Goal: Complete application form: Complete application form

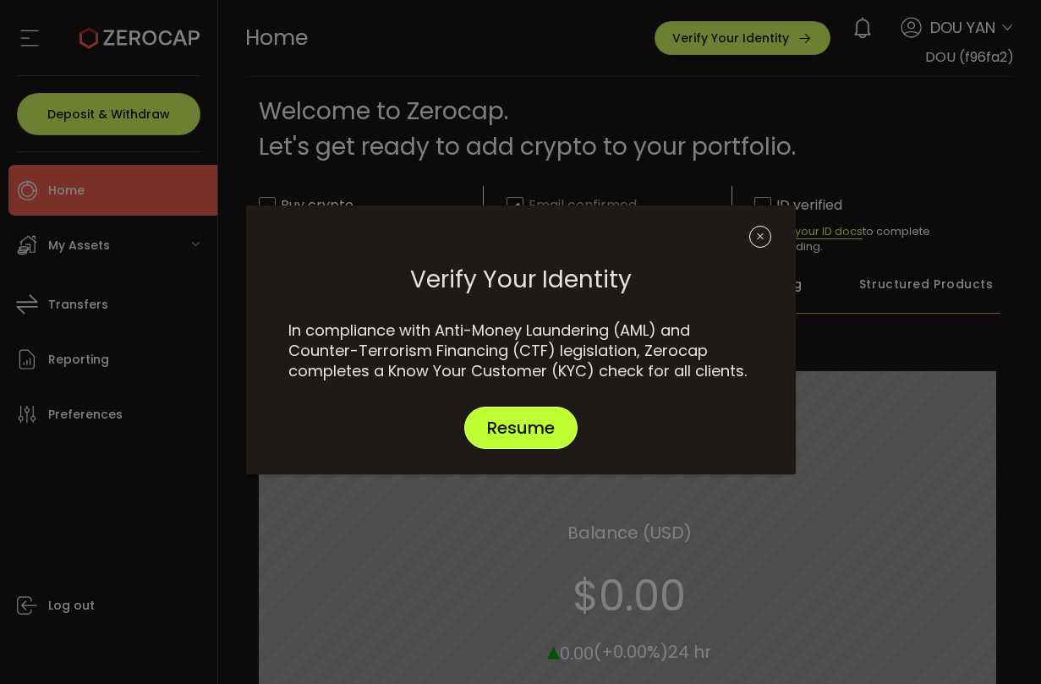
click at [544, 437] on span "Resume" at bounding box center [521, 428] width 68 height 17
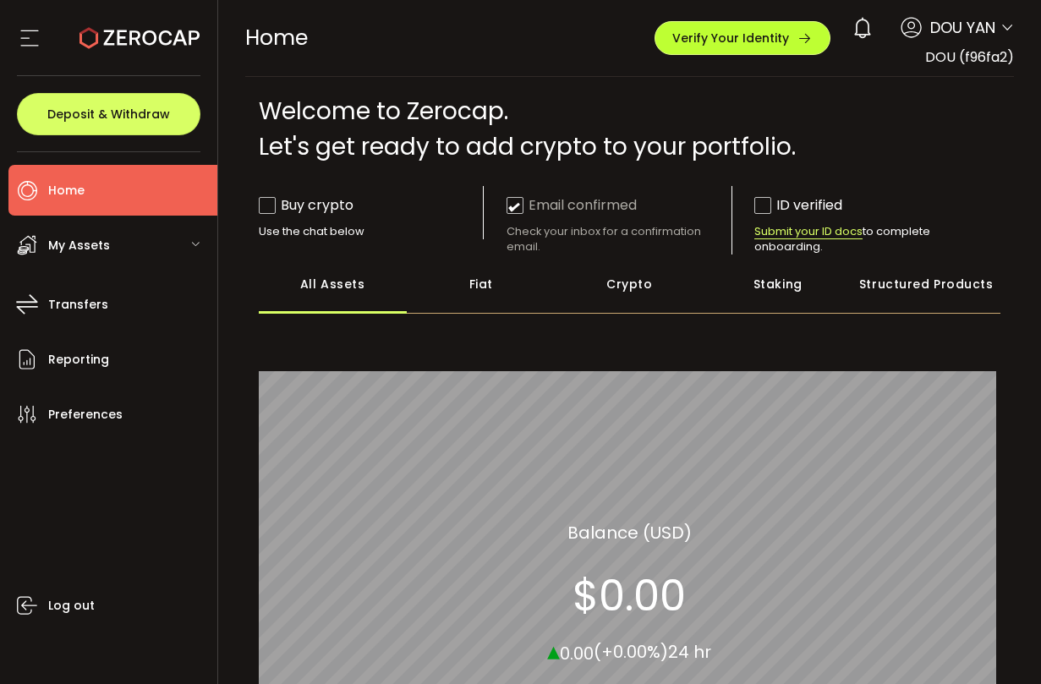
click at [766, 40] on span "Verify Your Identity" at bounding box center [731, 38] width 117 height 12
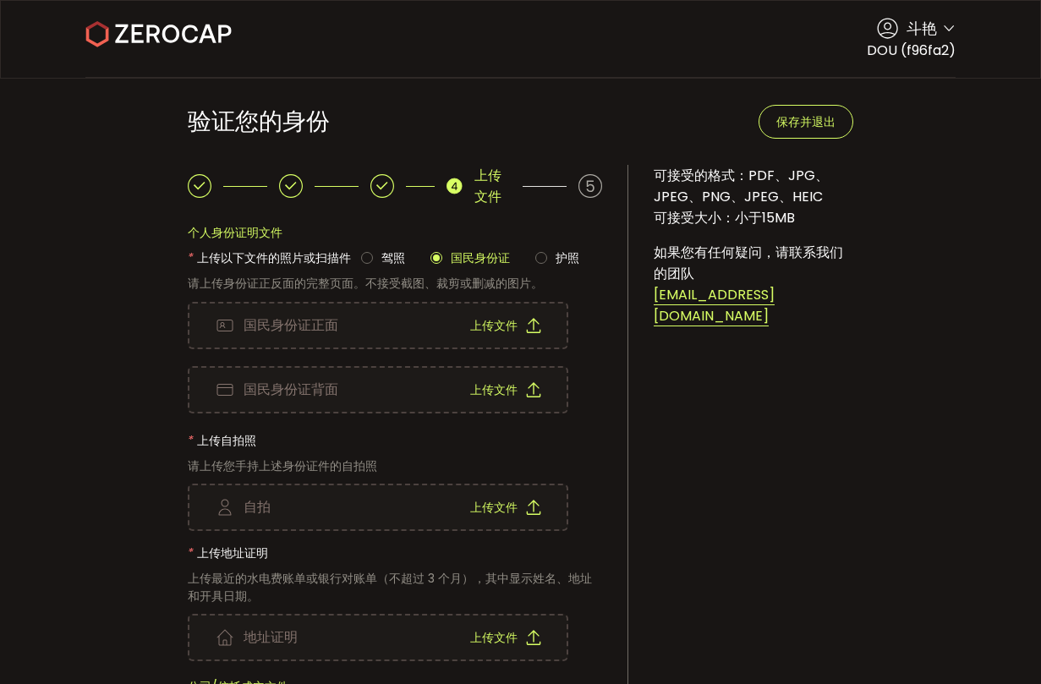
click at [524, 331] on div "上传文件" at bounding box center [505, 326] width 71 height 44
click at [509, 398] on div "上传文件" at bounding box center [505, 390] width 71 height 44
click at [508, 518] on div "上传文件" at bounding box center [505, 508] width 71 height 44
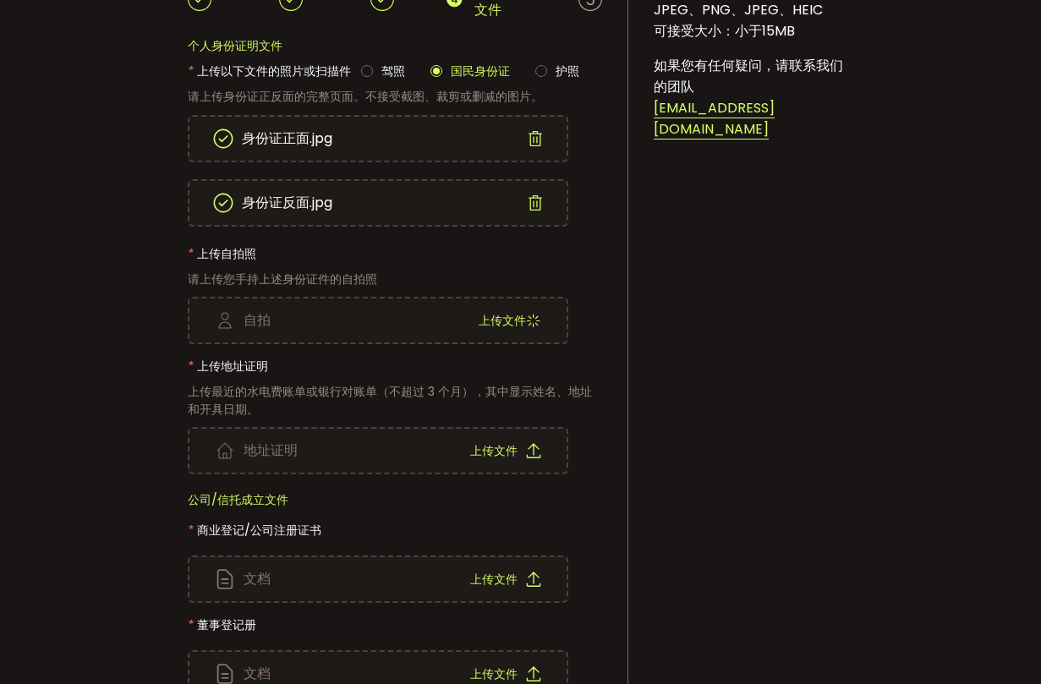
scroll to position [247, 0]
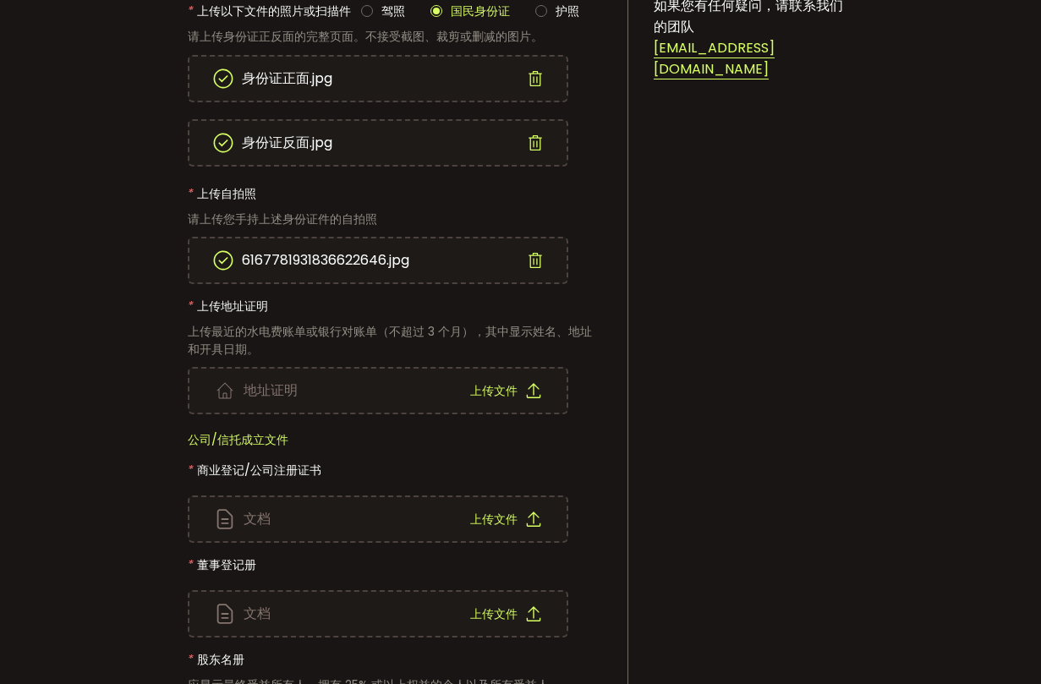
click at [513, 392] on font "上传文件" at bounding box center [493, 390] width 47 height 17
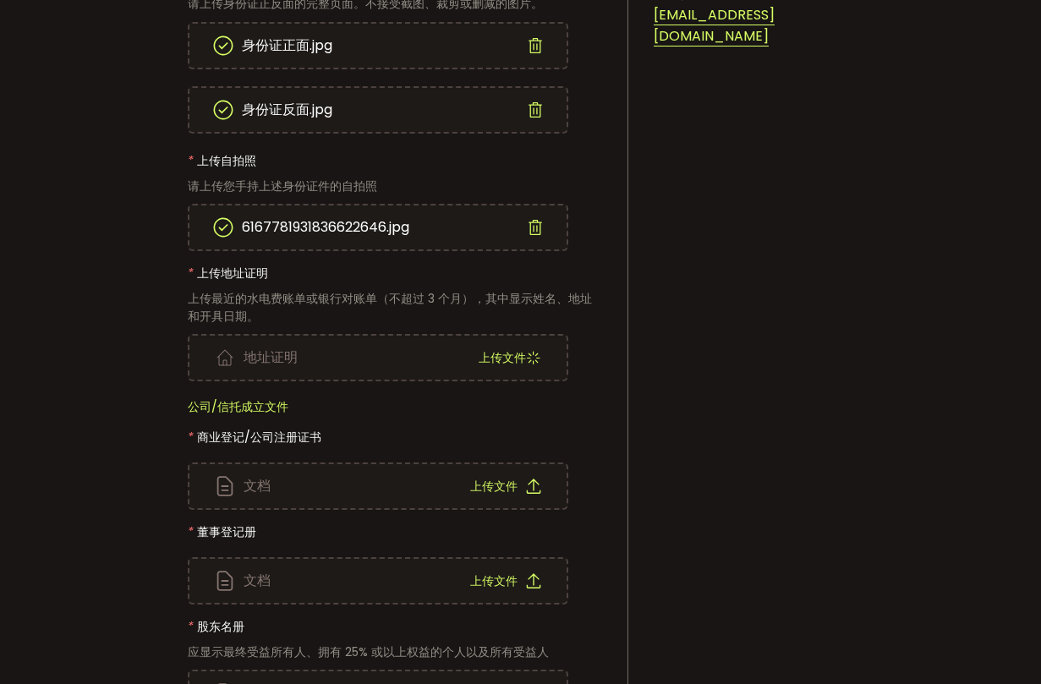
scroll to position [284, 0]
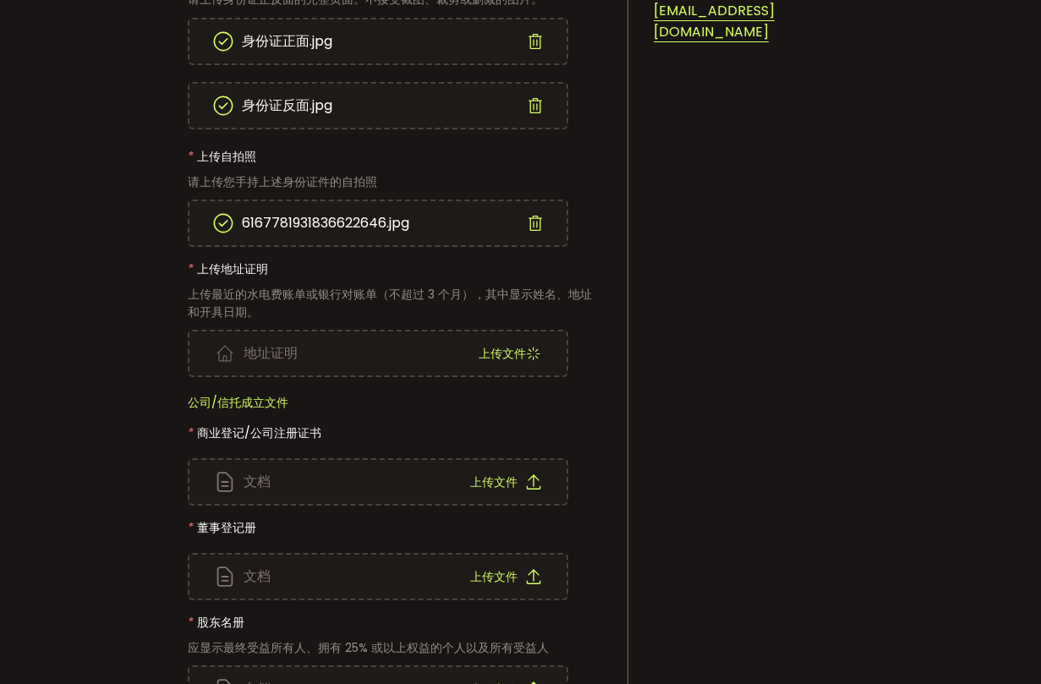
click at [498, 480] on font "上传文件" at bounding box center [493, 482] width 47 height 17
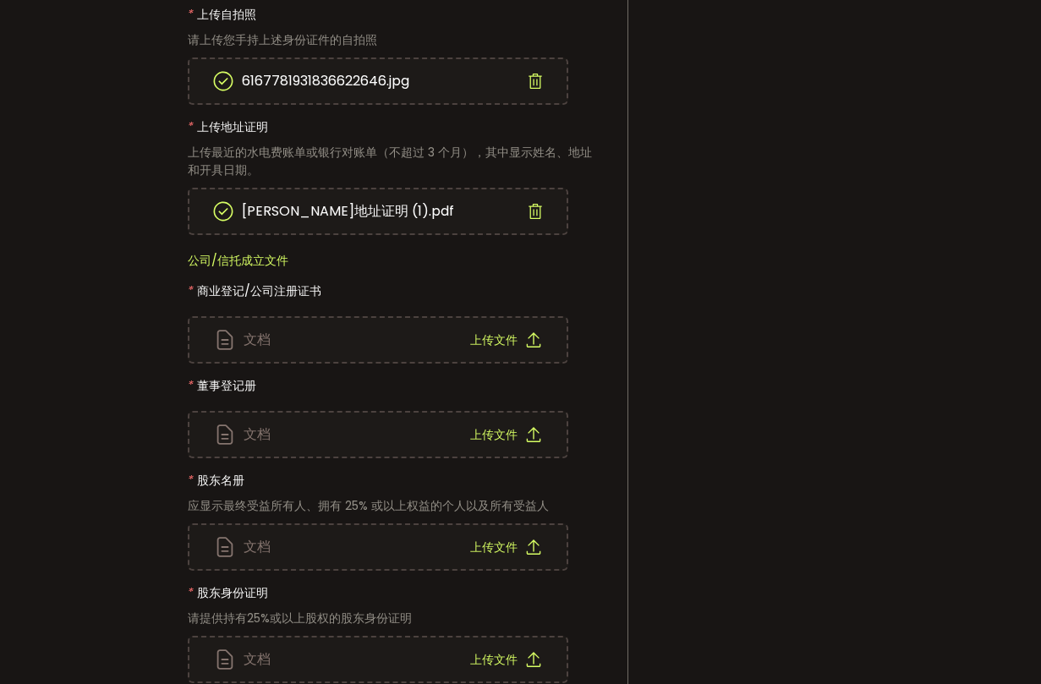
scroll to position [435, 0]
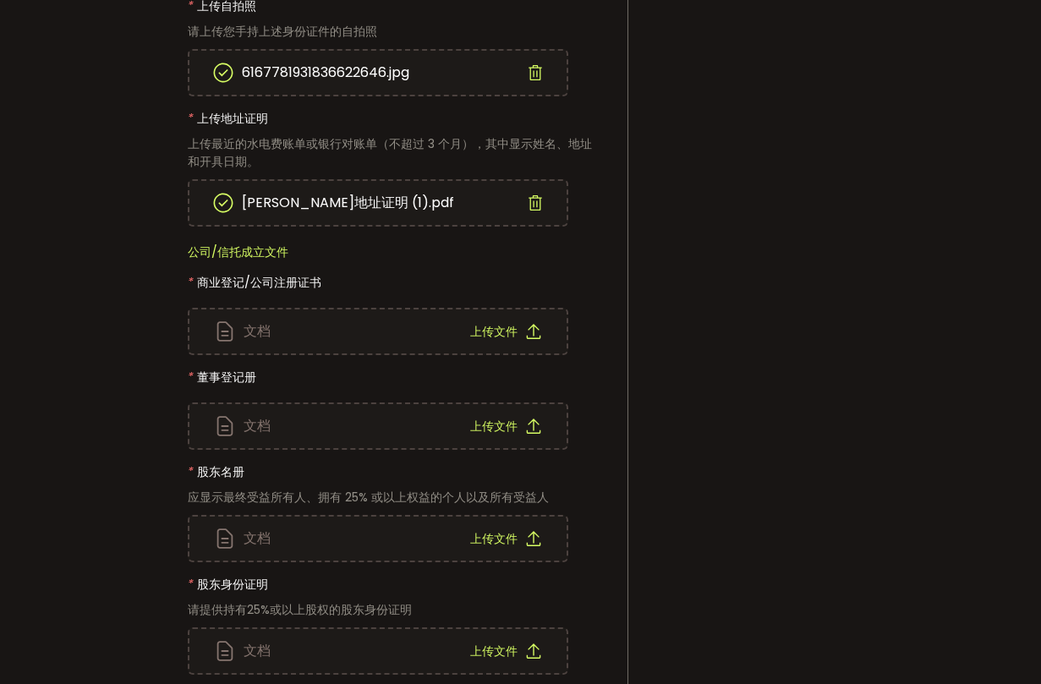
click at [508, 333] on font "上传文件" at bounding box center [493, 331] width 47 height 17
click at [480, 418] on font "上传文件" at bounding box center [493, 426] width 47 height 17
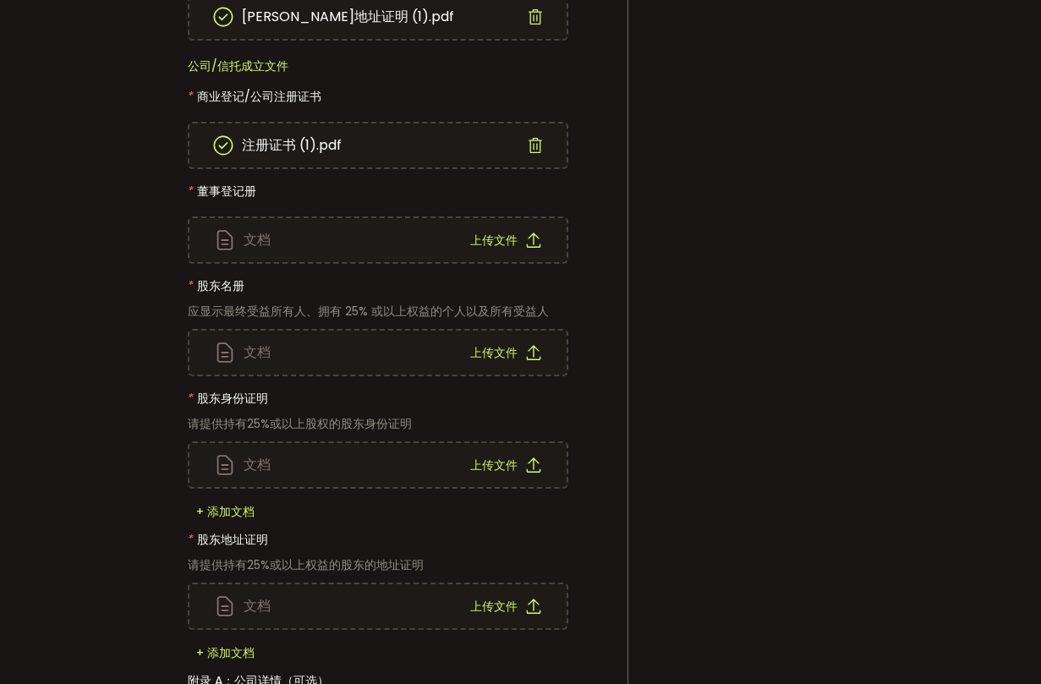
scroll to position [624, 0]
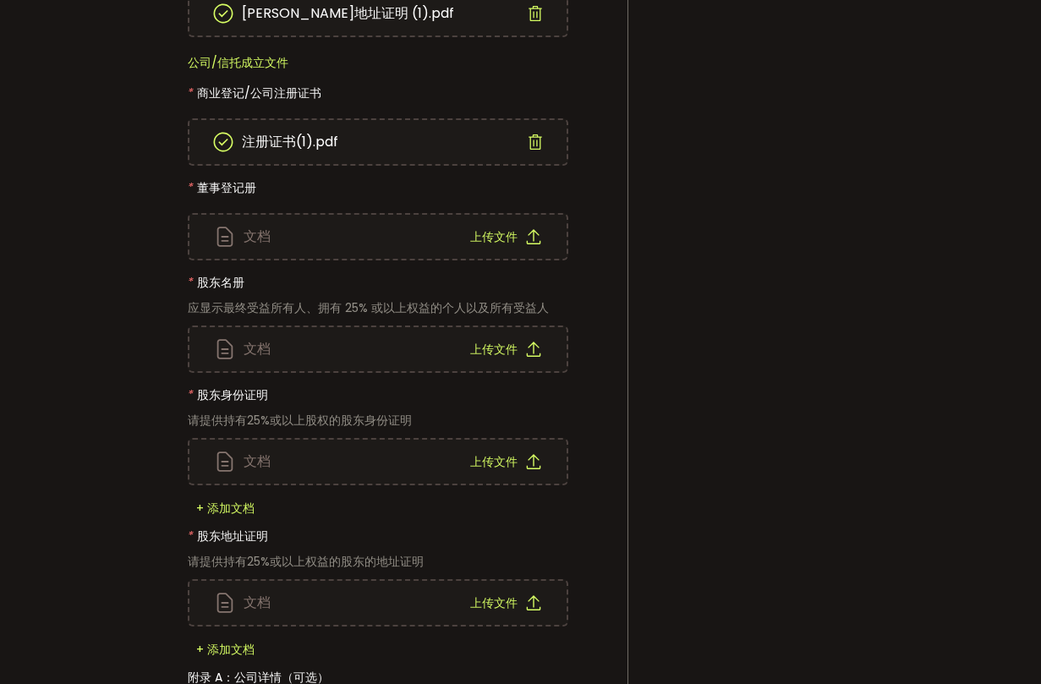
click at [499, 465] on font "上传文件" at bounding box center [493, 461] width 47 height 17
click at [502, 458] on font "上传文件" at bounding box center [493, 461] width 47 height 17
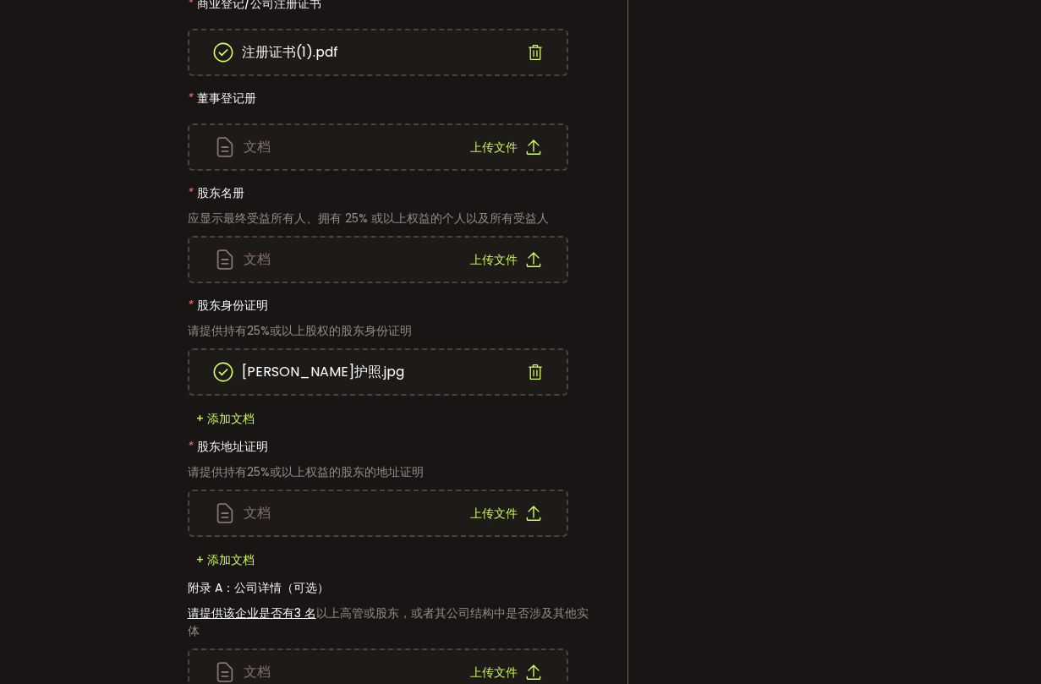
scroll to position [717, 0]
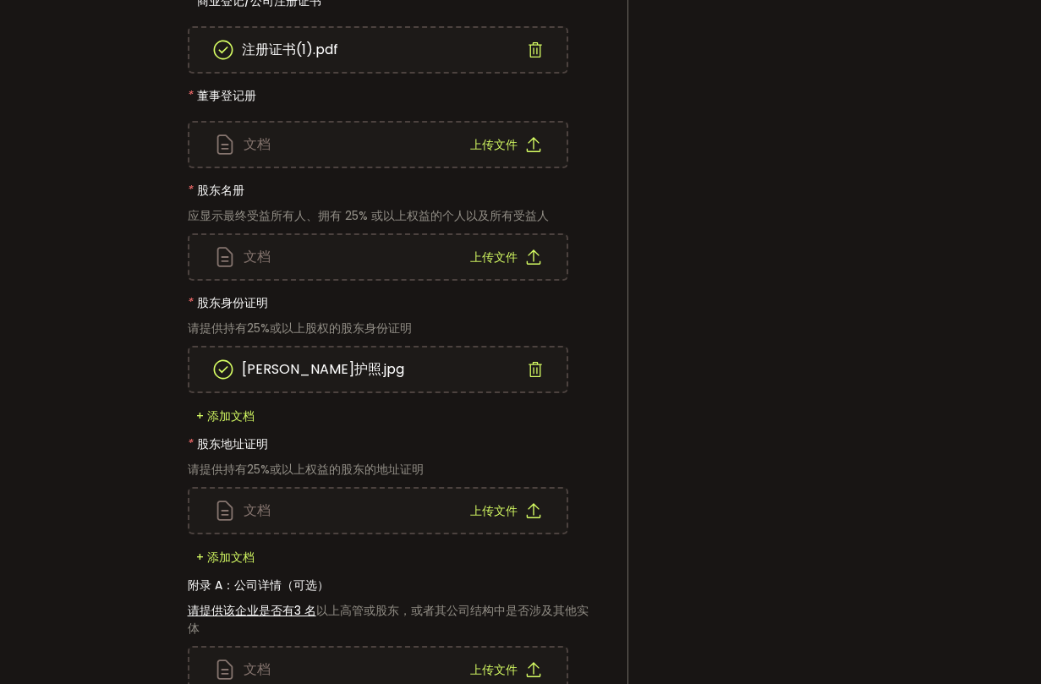
click at [520, 515] on div "上传文件" at bounding box center [505, 511] width 71 height 44
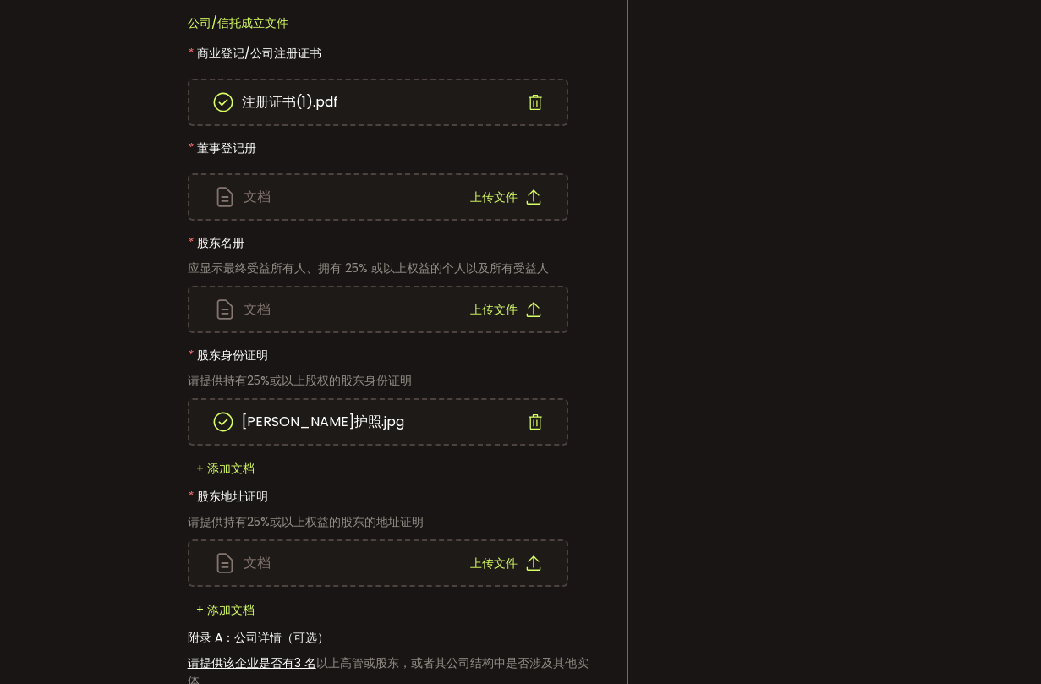
scroll to position [644, 0]
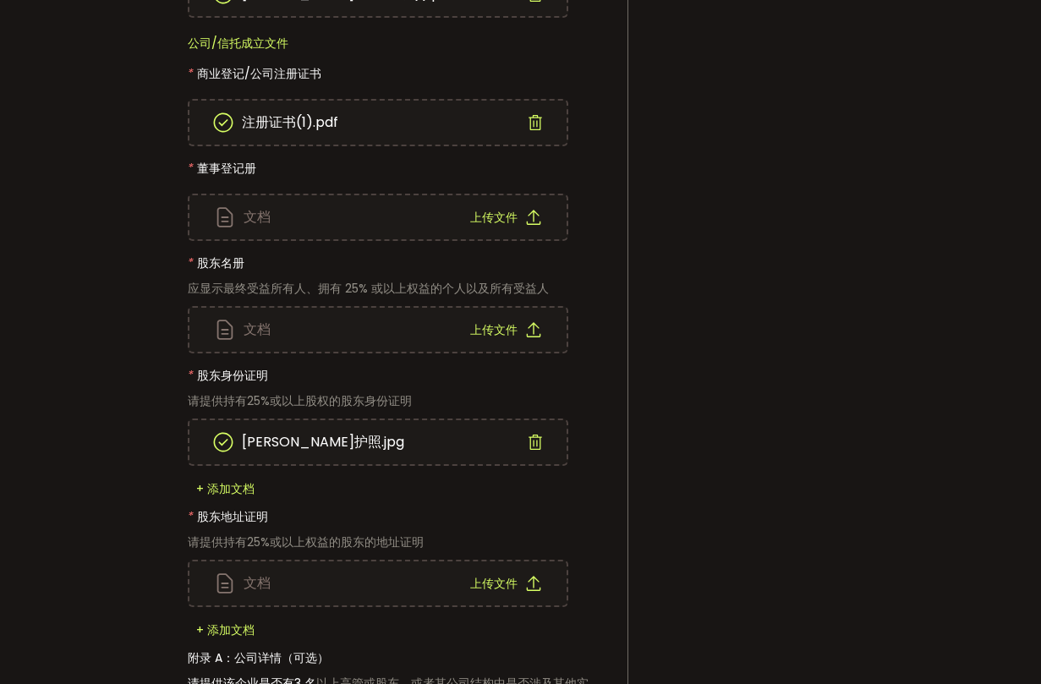
click at [494, 337] on div "上传文件" at bounding box center [505, 330] width 71 height 44
click at [482, 211] on font "上传文件" at bounding box center [493, 217] width 47 height 17
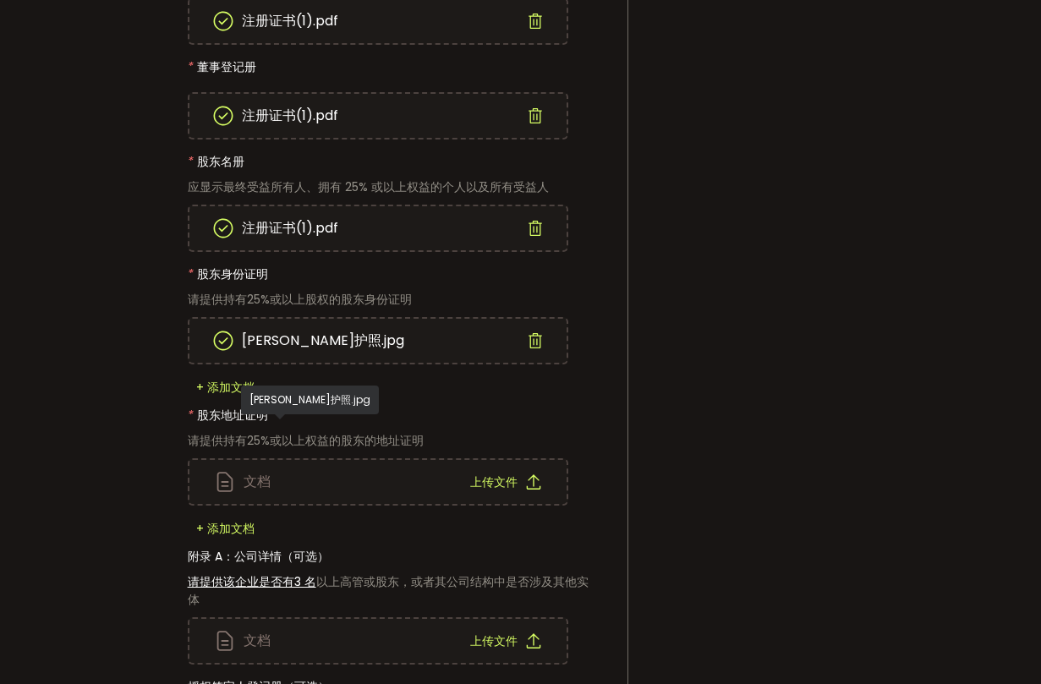
scroll to position [759, 0]
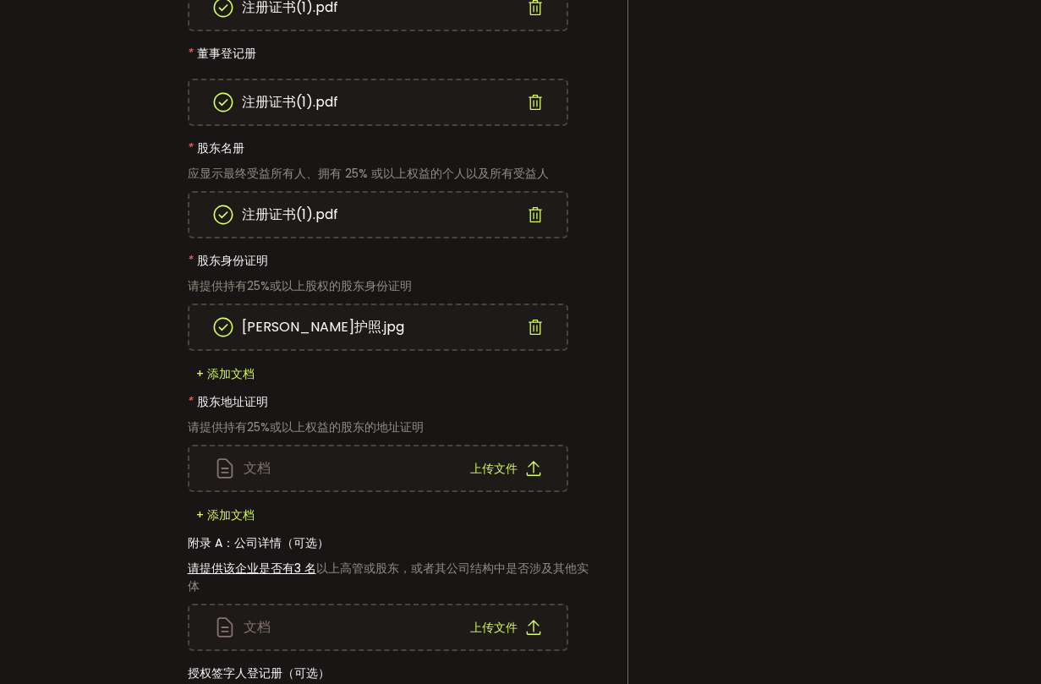
click at [486, 460] on font "上传文件" at bounding box center [493, 468] width 47 height 17
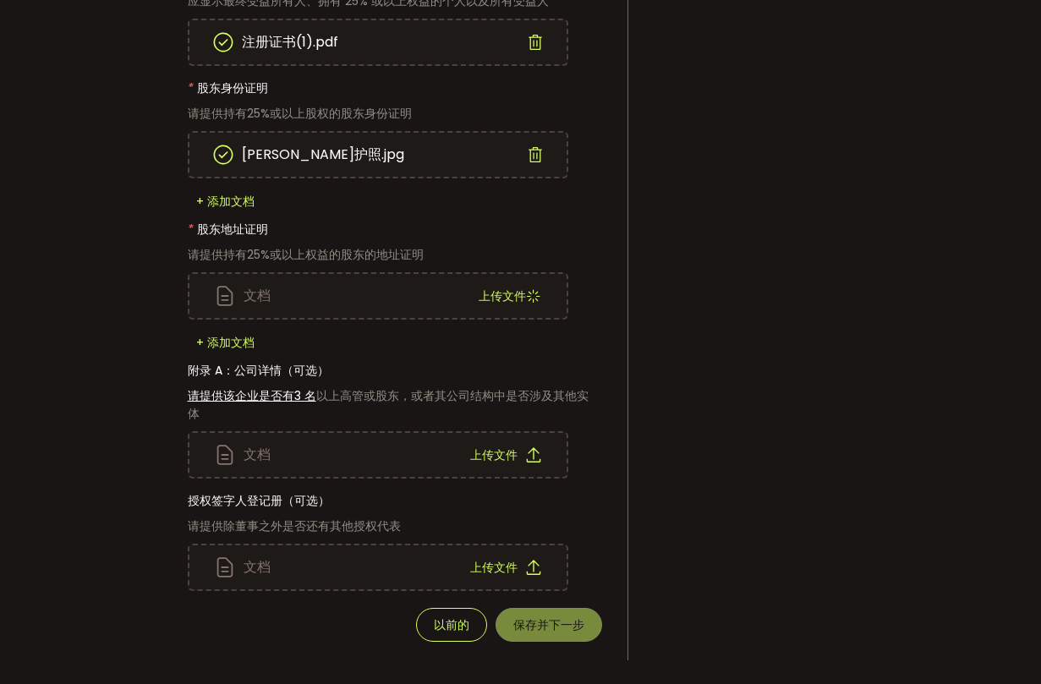
click at [595, 523] on div "文档 上传文件" at bounding box center [395, 535] width 415 height 113
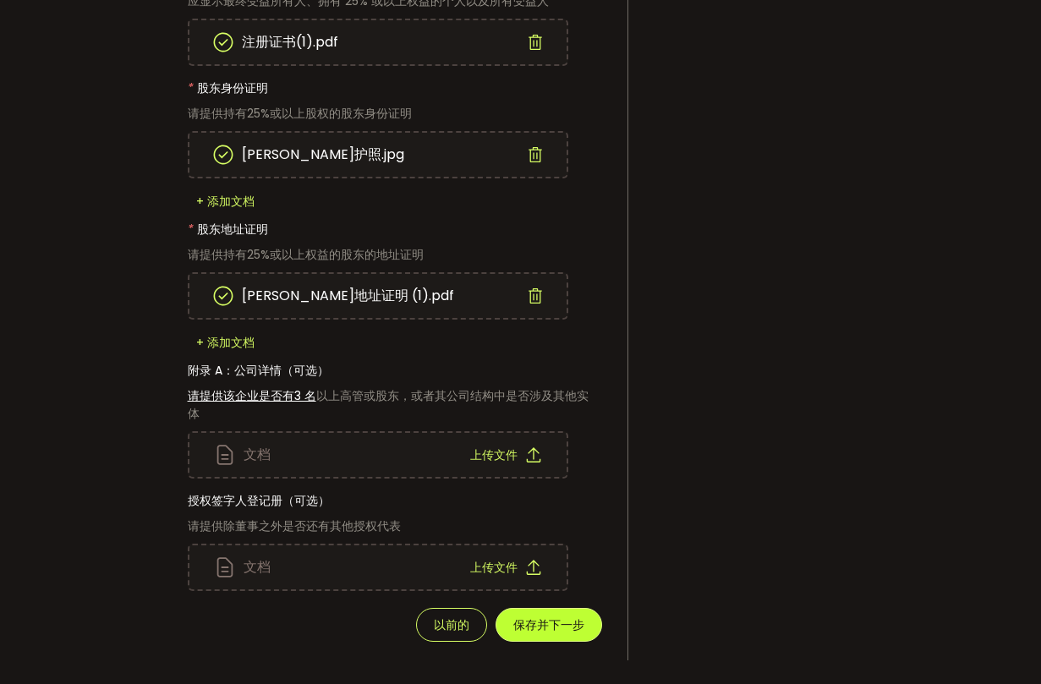
click at [571, 623] on font "保存并下一步" at bounding box center [549, 625] width 71 height 17
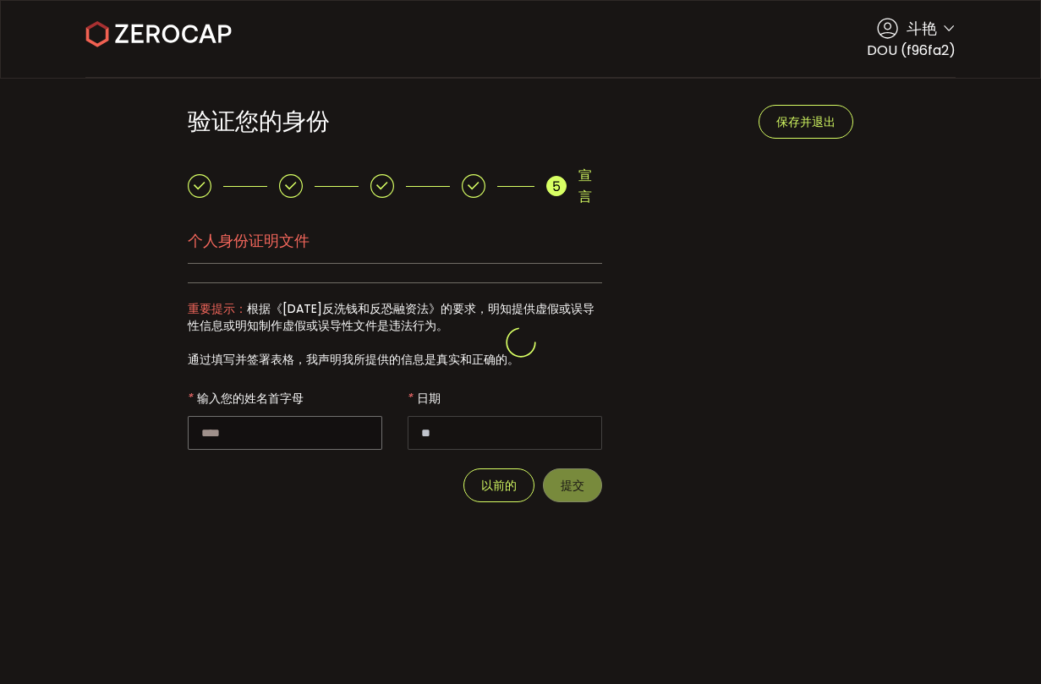
type input "**********"
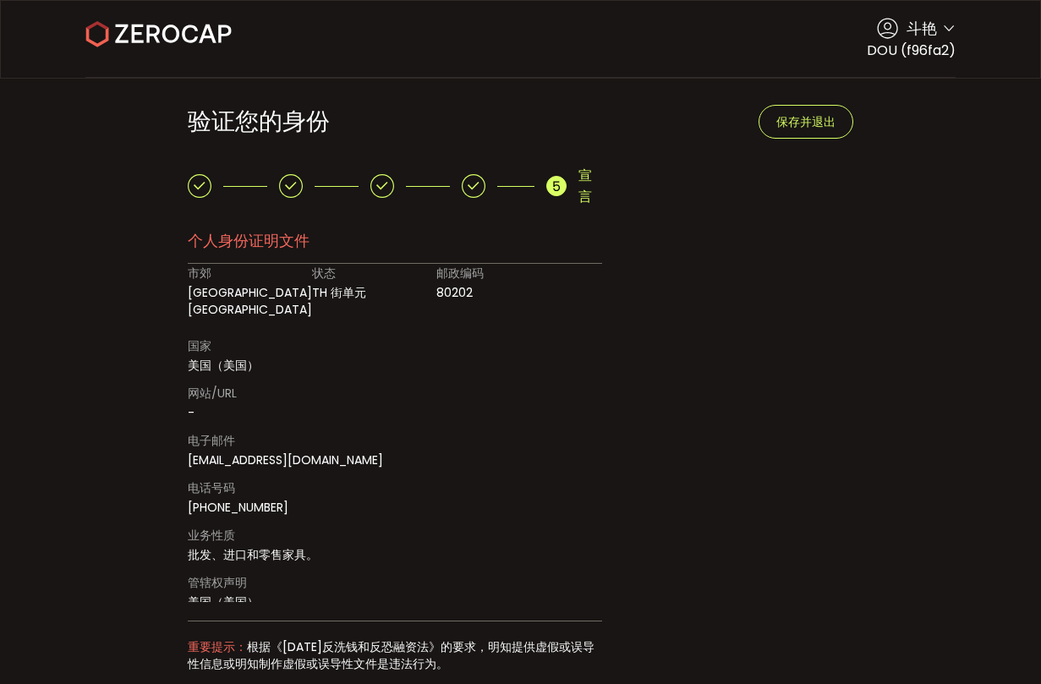
scroll to position [198, 0]
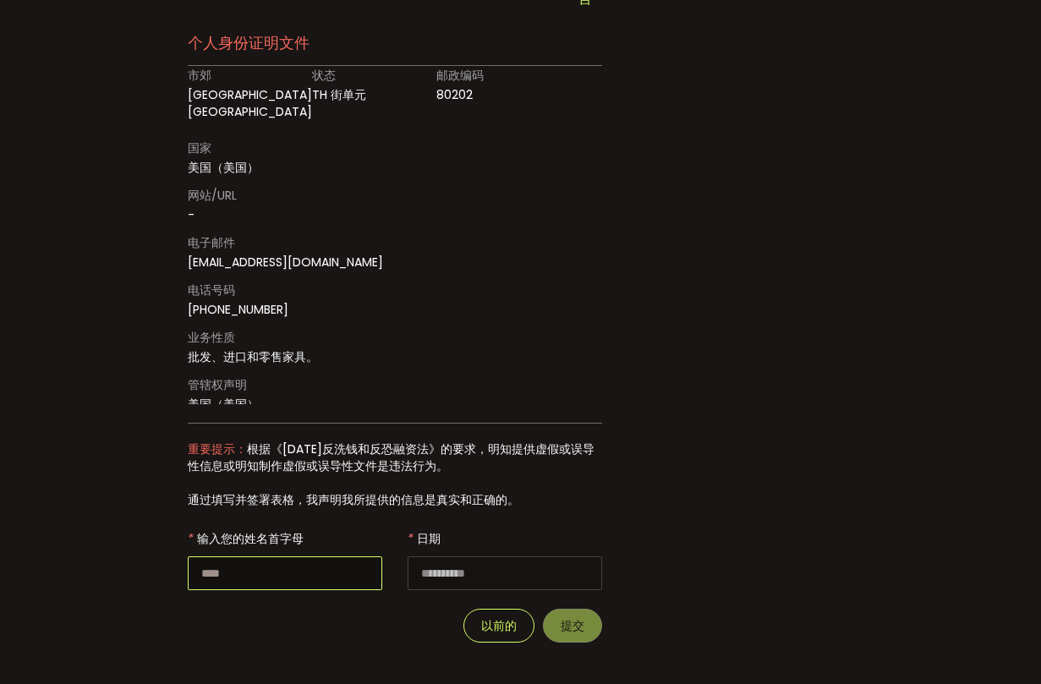
click at [310, 580] on input "text" at bounding box center [285, 574] width 195 height 34
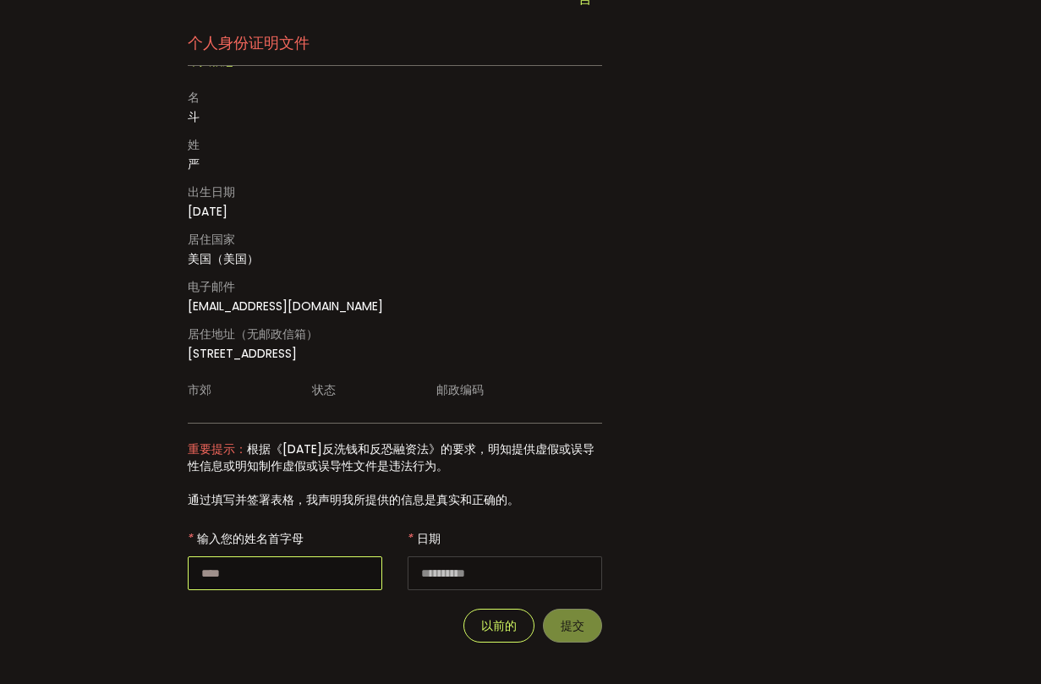
scroll to position [0, 0]
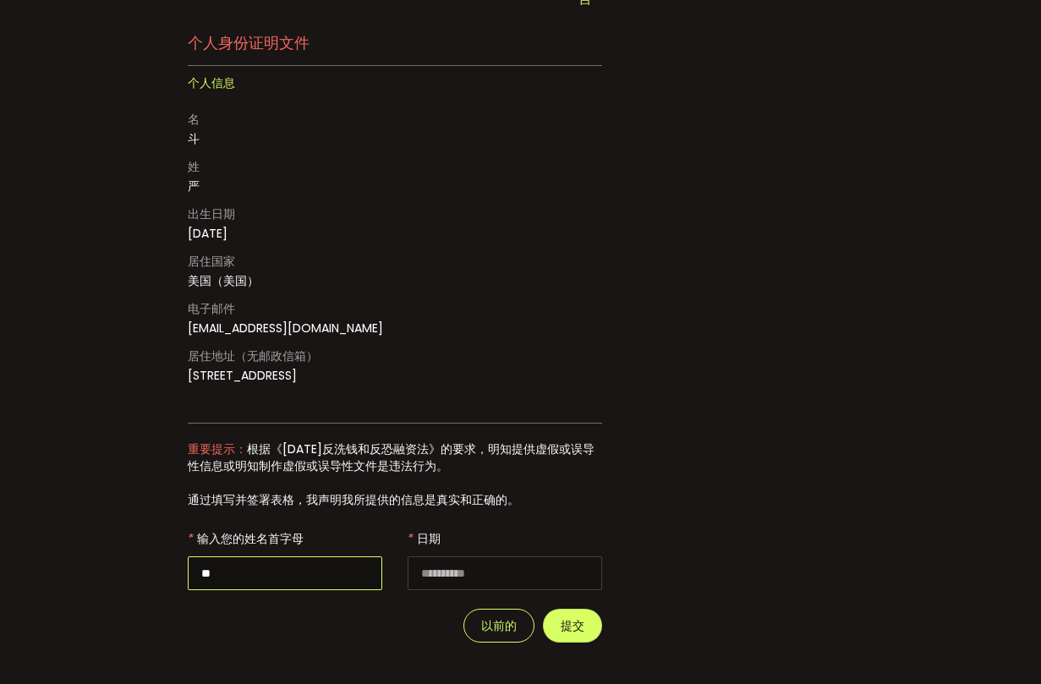
drag, startPoint x: 219, startPoint y: 574, endPoint x: 183, endPoint y: 574, distance: 36.4
click at [183, 574] on div "宣言 个人身份证明文件 个人信息 名 斗 姓 严 出生日期 [DEMOGRAPHIC_DATA] 居住国家 美国（美国） 电子邮件 [EMAIL_ADDRES…" at bounding box center [394, 314] width 465 height 695
type input "**"
click at [555, 618] on button "提交" at bounding box center [572, 626] width 59 height 34
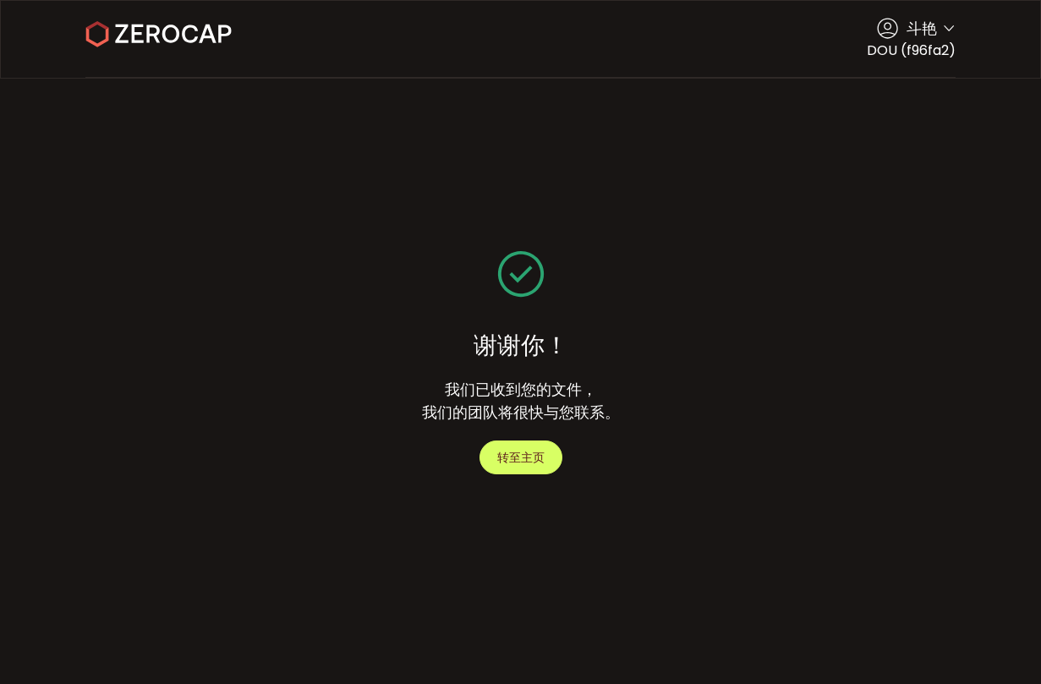
click at [547, 453] on button "转至主页" at bounding box center [521, 458] width 83 height 34
